Goal: Task Accomplishment & Management: Manage account settings

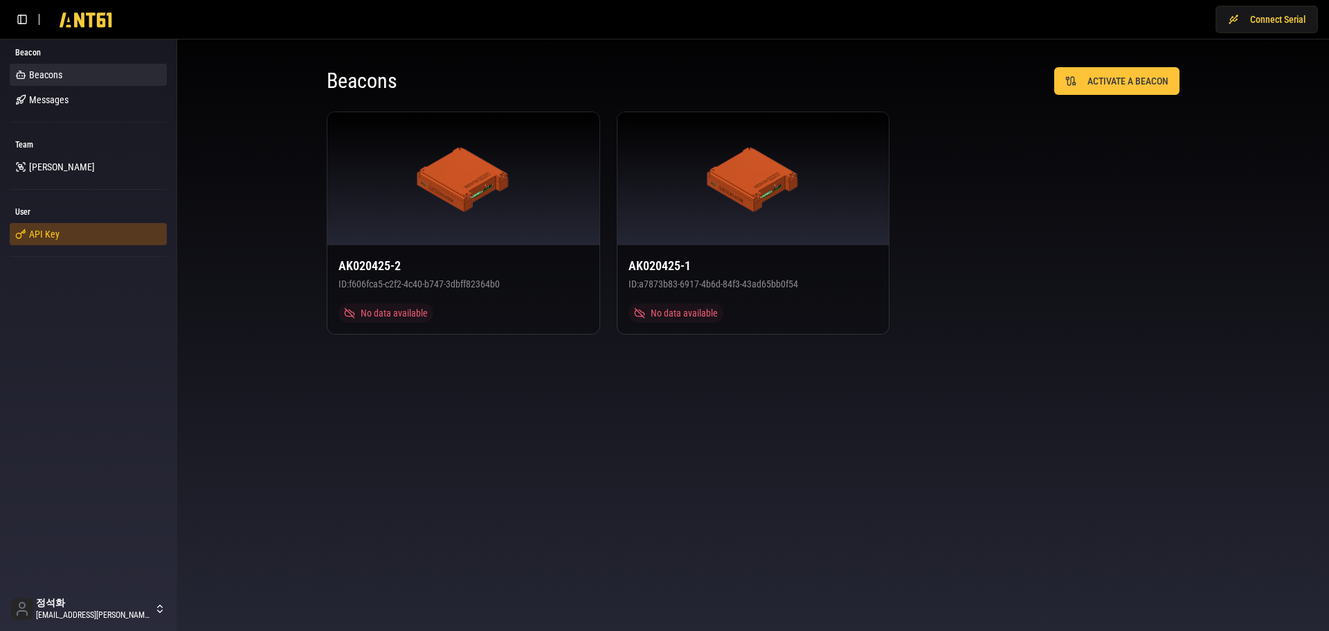
click at [60, 228] on link "API Key" at bounding box center [88, 234] width 157 height 22
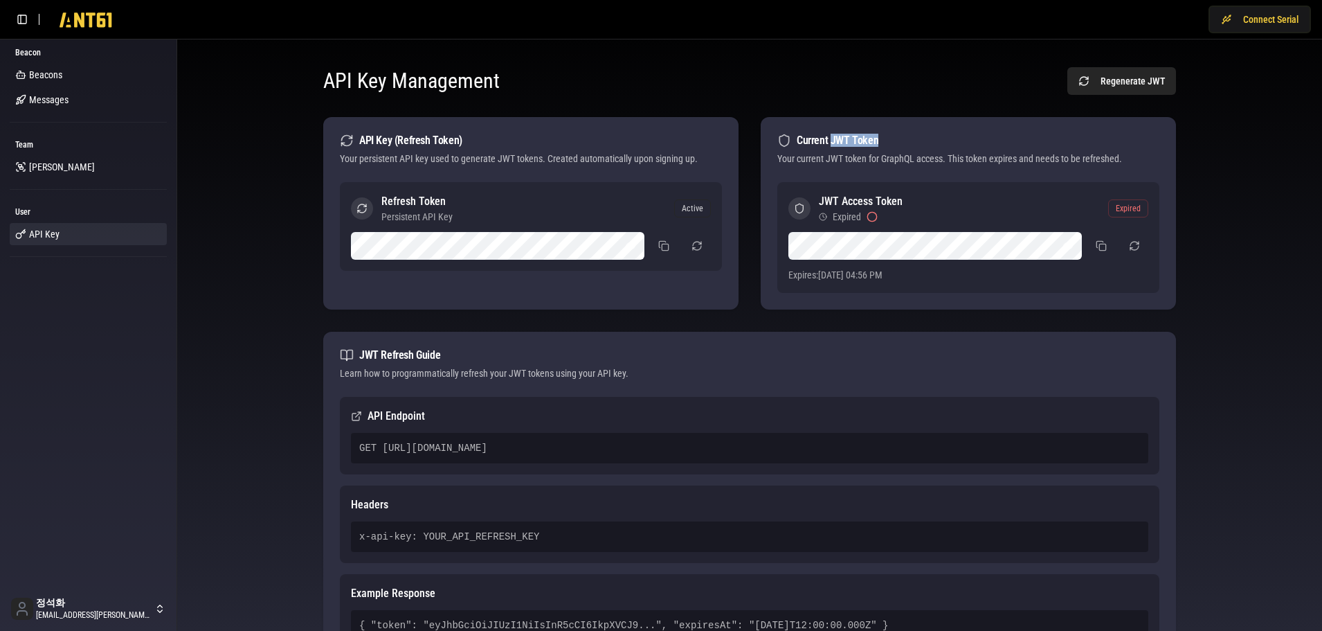
drag, startPoint x: 831, startPoint y: 140, endPoint x: 875, endPoint y: 141, distance: 43.6
click at [875, 141] on div "Current JWT Token" at bounding box center [968, 141] width 382 height 14
copy div "JWT Token"
click at [223, 395] on div "API Key Management Regenerate JWT API Key (Refresh Token) Your persistent API k…" at bounding box center [749, 379] width 1123 height 656
click at [272, 295] on div "API Key Management Regenerate JWT API Key (Refresh Token) Your persistent API k…" at bounding box center [749, 379] width 1123 height 656
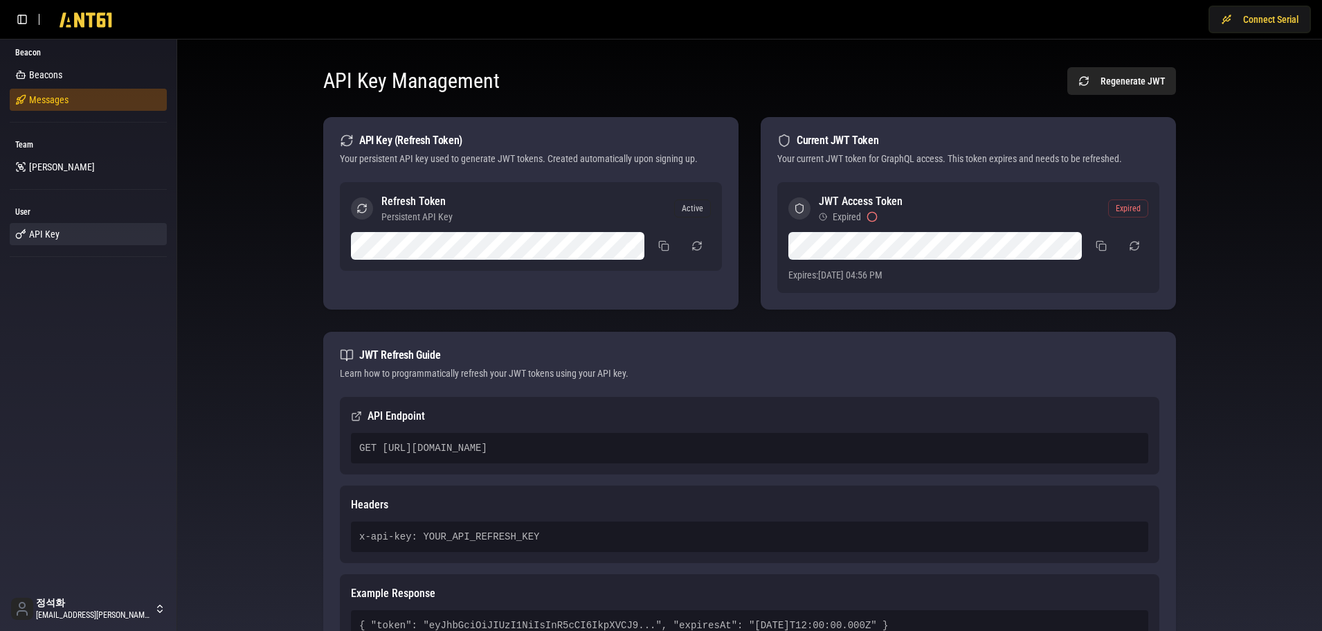
click at [55, 102] on span "Messages" at bounding box center [48, 100] width 39 height 14
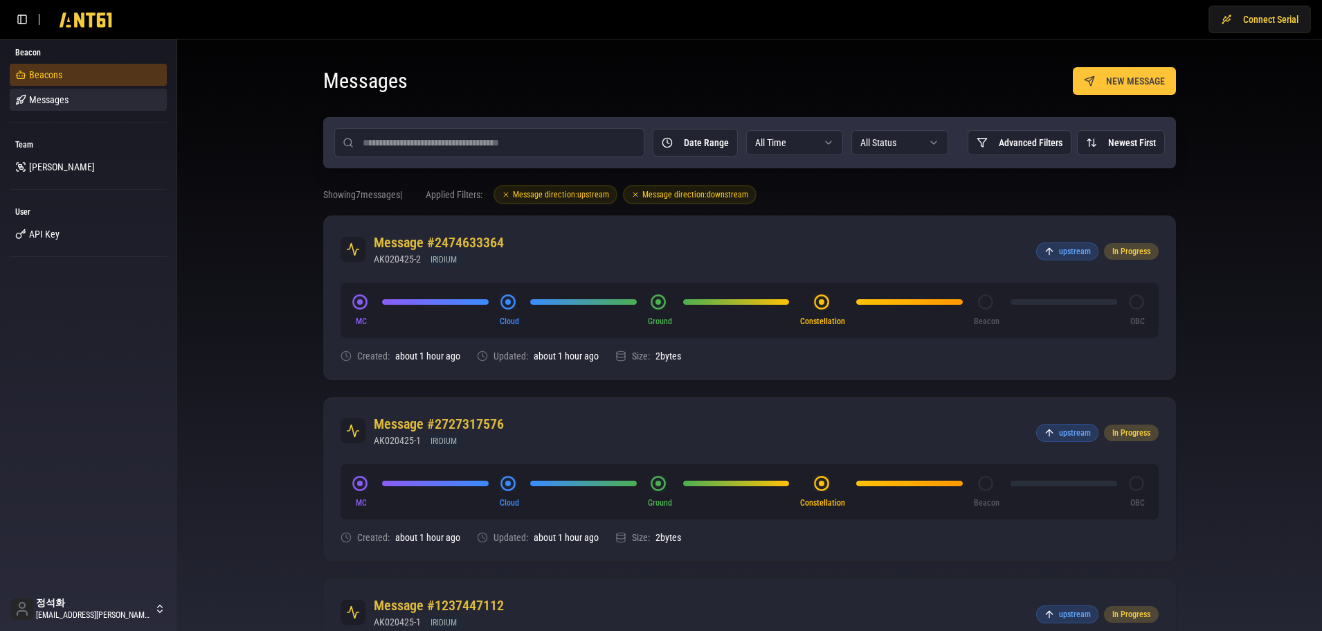
click at [56, 76] on span "Beacons" at bounding box center [45, 75] width 33 height 14
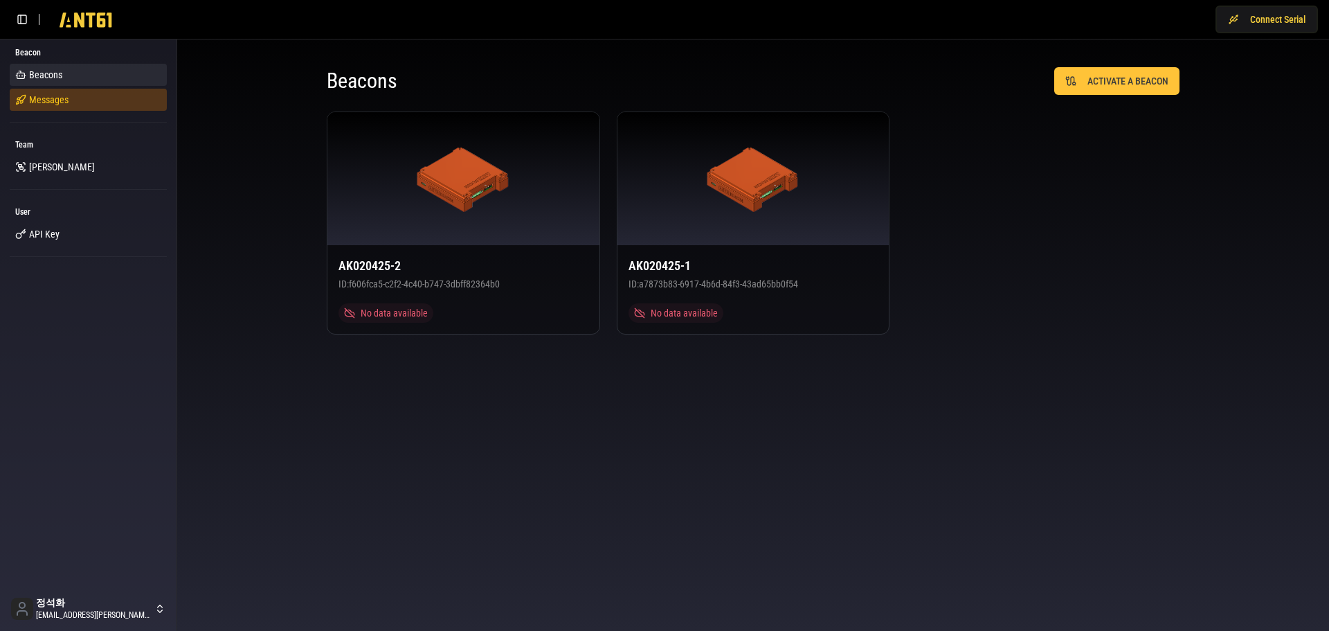
click at [52, 102] on span "Messages" at bounding box center [48, 100] width 39 height 14
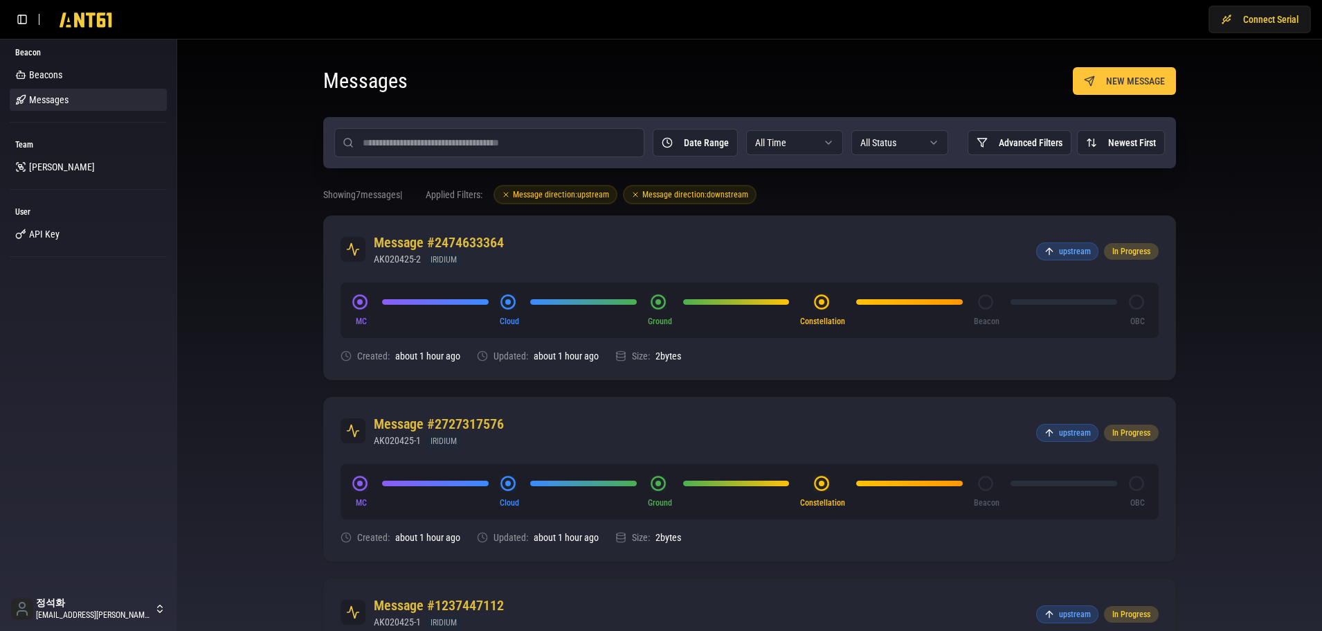
click at [34, 232] on span "API Key" at bounding box center [44, 234] width 30 height 14
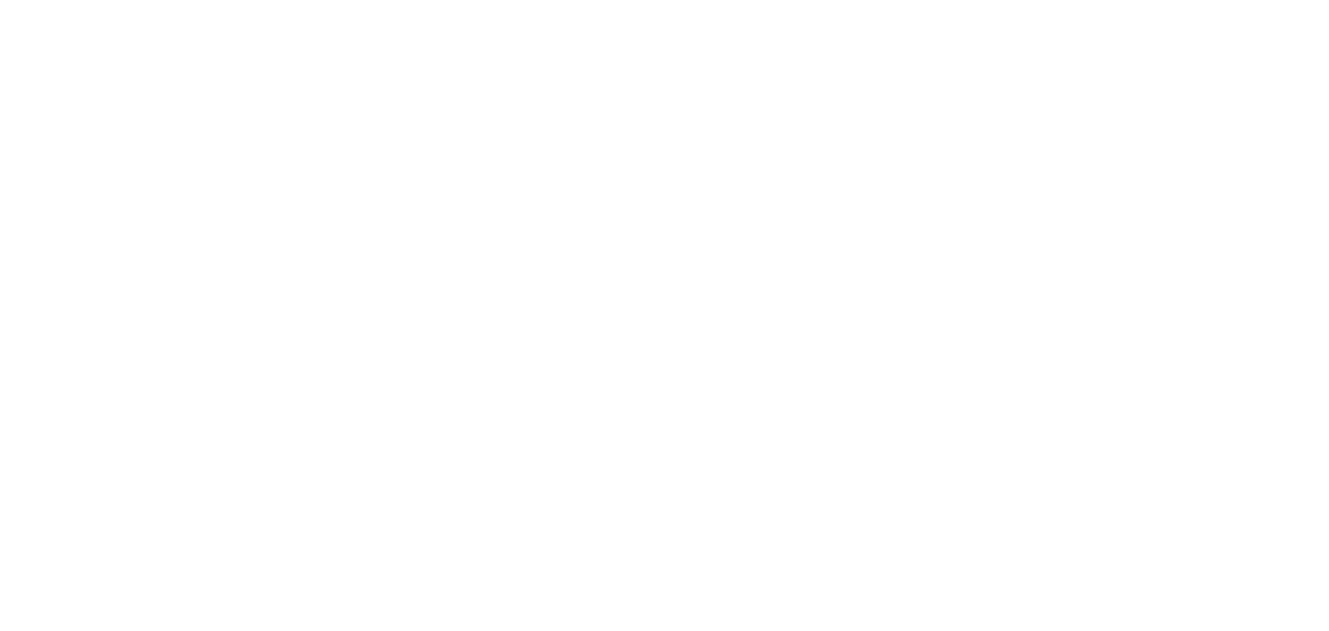
click at [271, 321] on body at bounding box center [664, 315] width 1329 height 631
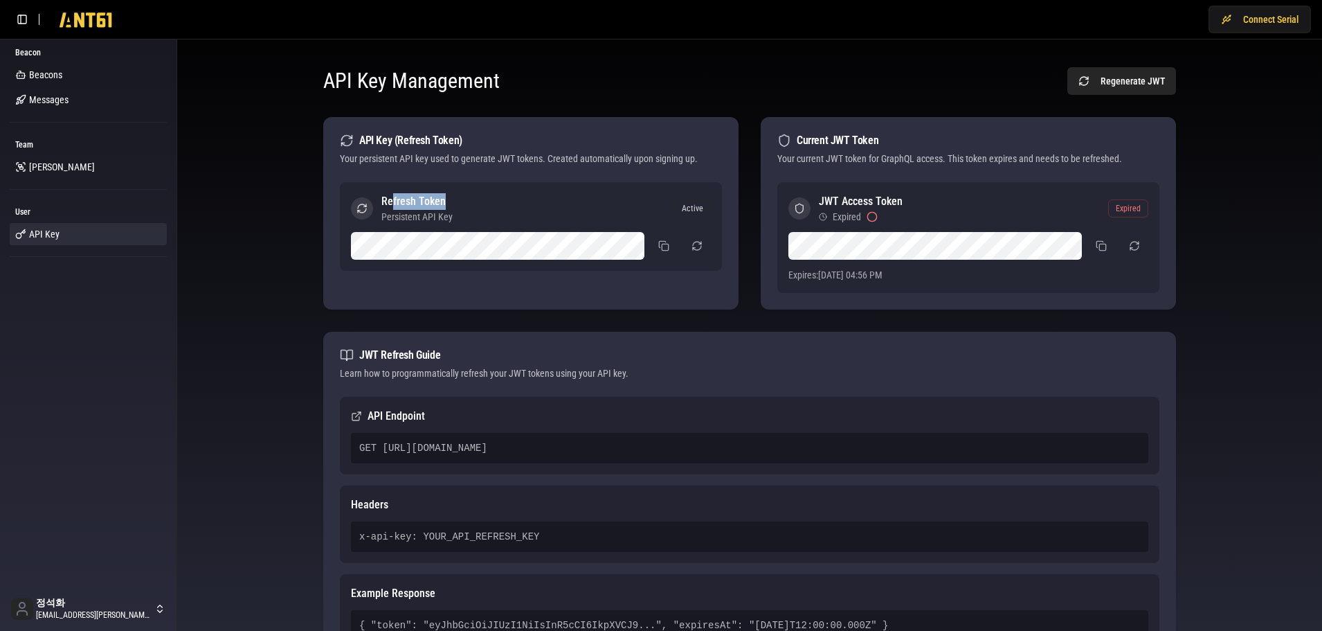
drag, startPoint x: 445, startPoint y: 201, endPoint x: 393, endPoint y: 203, distance: 51.9
click at [393, 203] on h3 "Refresh Token" at bounding box center [416, 201] width 71 height 17
drag, startPoint x: 449, startPoint y: 220, endPoint x: 381, endPoint y: 219, distance: 68.5
click at [381, 219] on div "Refresh Token Persistent API Key" at bounding box center [402, 208] width 102 height 30
drag, startPoint x: 460, startPoint y: 220, endPoint x: 383, endPoint y: 220, distance: 77.5
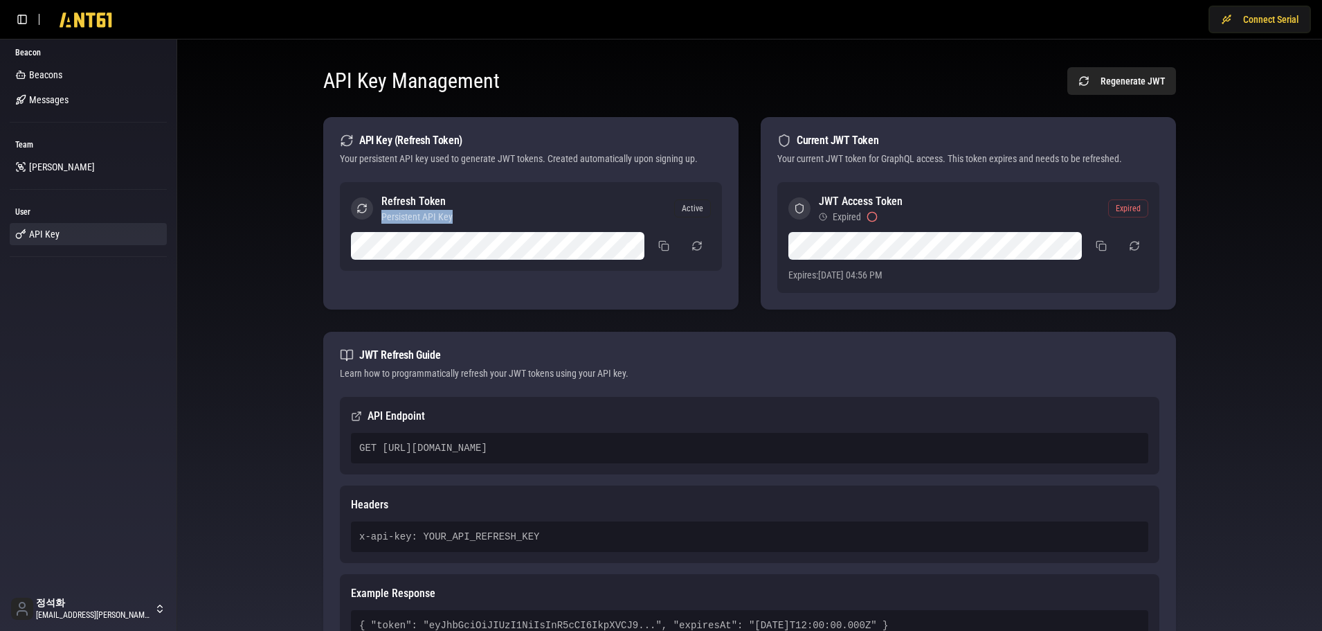
click at [383, 220] on div "Refresh Token Persistent API Key Active" at bounding box center [531, 208] width 360 height 30
copy span "Persistent API Key"
drag, startPoint x: 361, startPoint y: 141, endPoint x: 458, endPoint y: 141, distance: 96.9
click at [458, 141] on div "API Key (Refresh Token)" at bounding box center [531, 141] width 382 height 14
copy div "API Key (Refresh Token)"
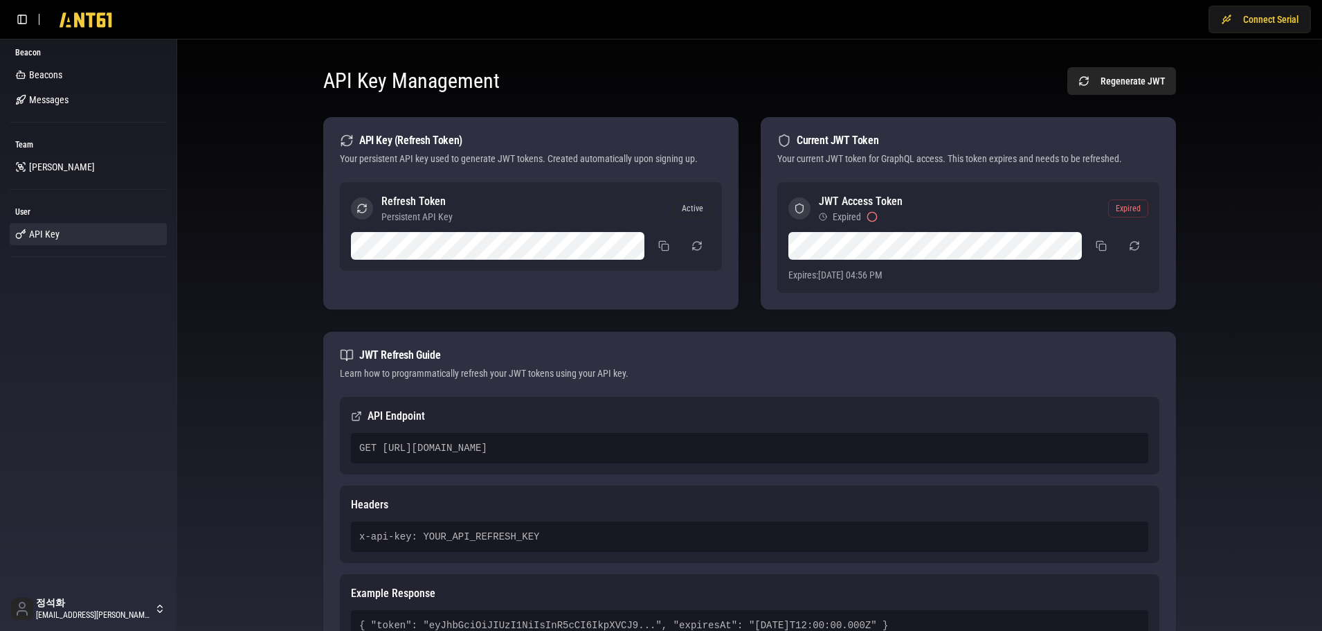
click at [224, 350] on div "API Key Management Regenerate JWT API Key (Refresh Token) Your persistent API k…" at bounding box center [749, 379] width 1123 height 656
click at [658, 248] on button at bounding box center [664, 245] width 28 height 25
drag, startPoint x: 789, startPoint y: 451, endPoint x: 357, endPoint y: 451, distance: 432.0
click at [357, 451] on div "GET [URL][DOMAIN_NAME]" at bounding box center [750, 448] width 798 height 30
copy div "GET [URL][DOMAIN_NAME]"
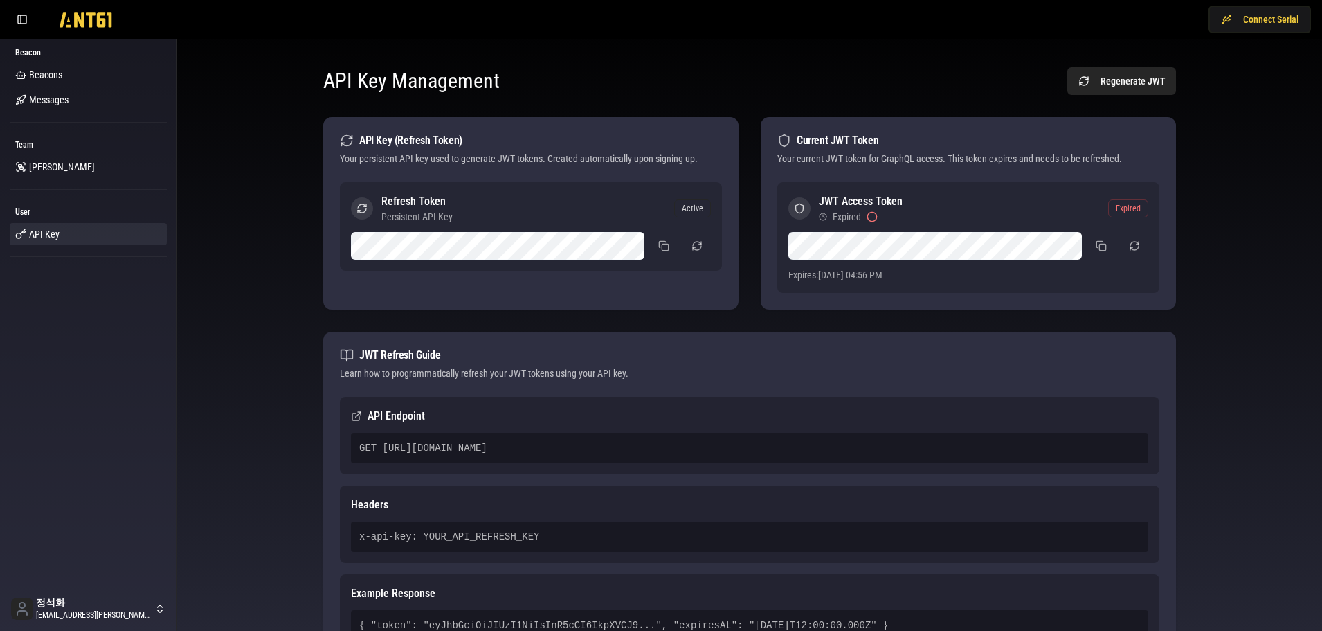
click at [746, 432] on div "API Endpoint GET https://ab2mediwbhrxpw2krde63gzkpi0sngnu.lambda-url.ap-southea…" at bounding box center [750, 436] width 820 height 78
click at [740, 443] on div "GET [URL][DOMAIN_NAME]" at bounding box center [750, 448] width 798 height 30
drag, startPoint x: 239, startPoint y: 314, endPoint x: 228, endPoint y: 340, distance: 27.6
click at [238, 314] on div "API Key Management Regenerate JWT API Key (Refresh Token) Your persistent API k…" at bounding box center [749, 379] width 1123 height 656
click at [228, 279] on div "API Key Management Regenerate JWT API Key (Refresh Token) Your persistent API k…" at bounding box center [749, 379] width 1123 height 656
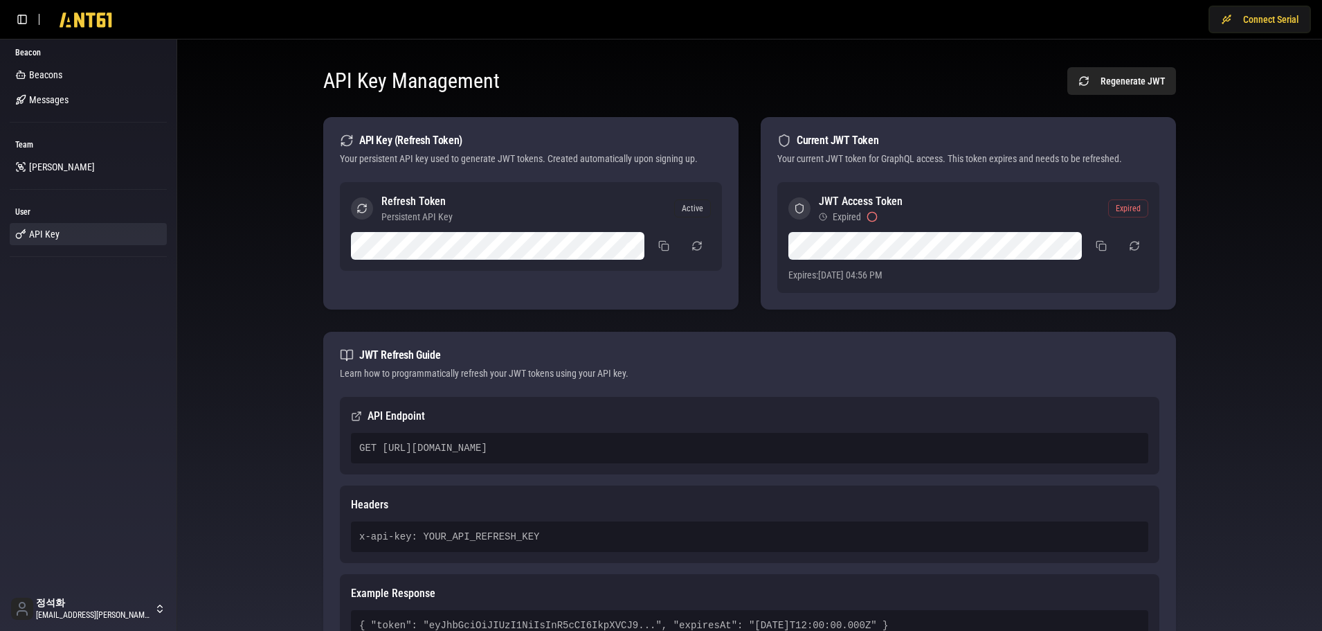
click at [210, 180] on div "API Key Management Regenerate JWT API Key (Refresh Token) Your persistent API k…" at bounding box center [749, 379] width 1123 height 656
click at [233, 275] on div "API Key Management Regenerate JWT API Key (Refresh Token) Your persistent API k…" at bounding box center [749, 379] width 1123 height 656
